Goal: Transaction & Acquisition: Subscribe to service/newsletter

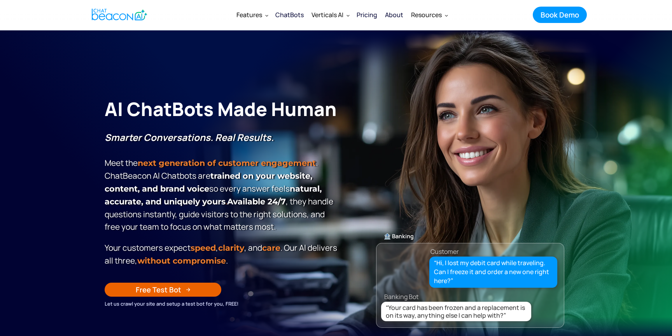
click at [370, 14] on div "Pricing" at bounding box center [367, 14] width 21 height 11
click at [368, 15] on div "Pricing" at bounding box center [367, 14] width 21 height 11
